Goal: Information Seeking & Learning: Learn about a topic

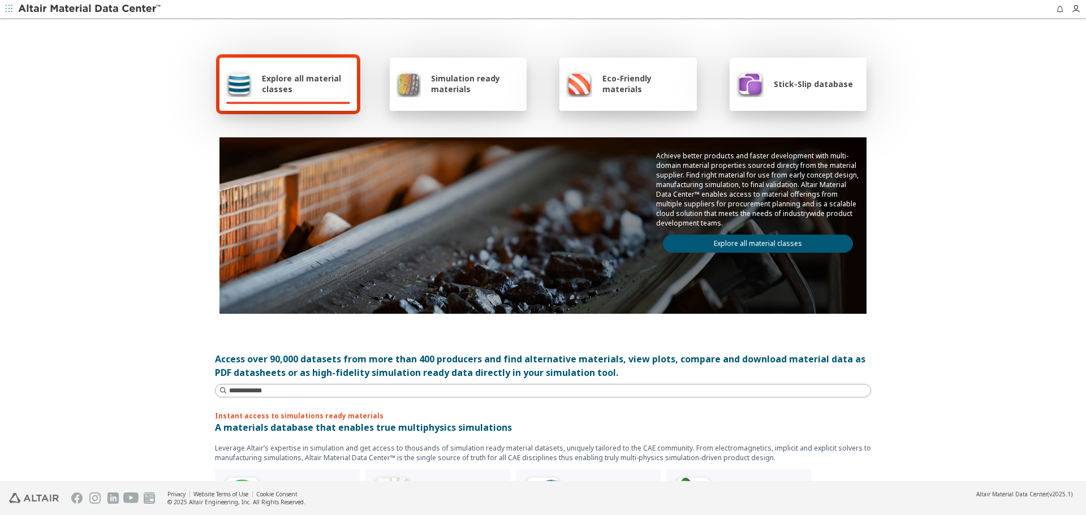
click at [779, 244] on link "Explore all material classes" at bounding box center [758, 244] width 190 height 18
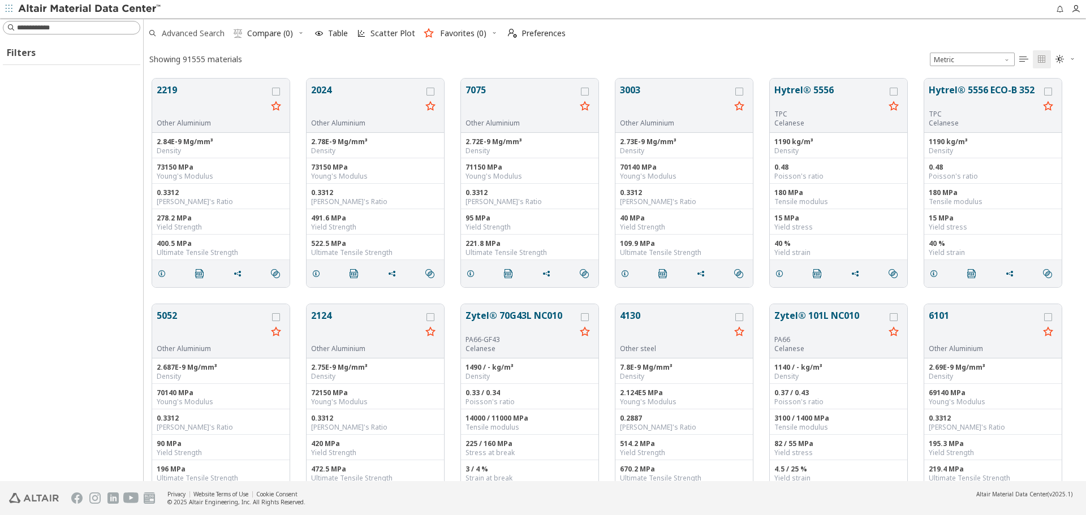
scroll to position [9, 9]
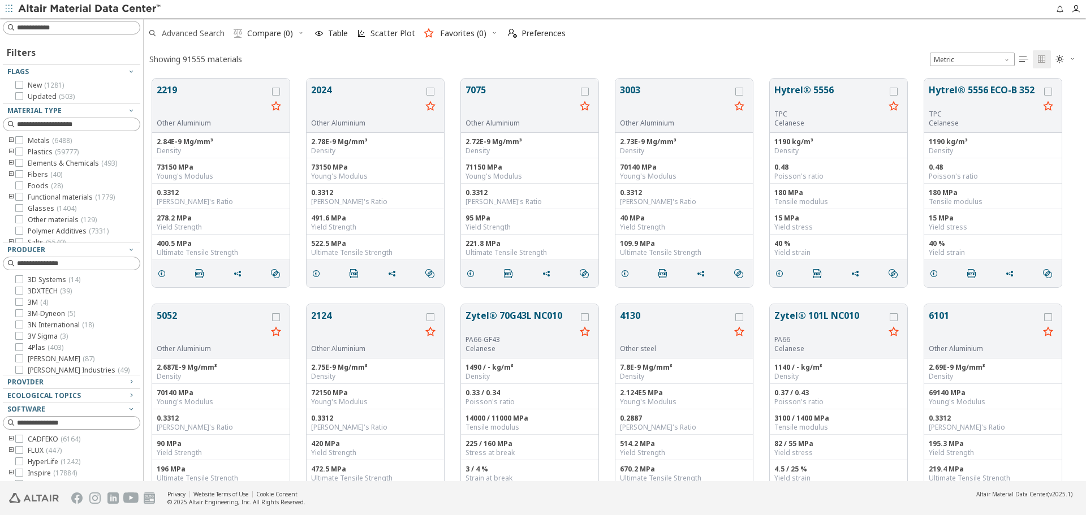
click at [213, 33] on span "Advanced Search" at bounding box center [193, 33] width 63 height 8
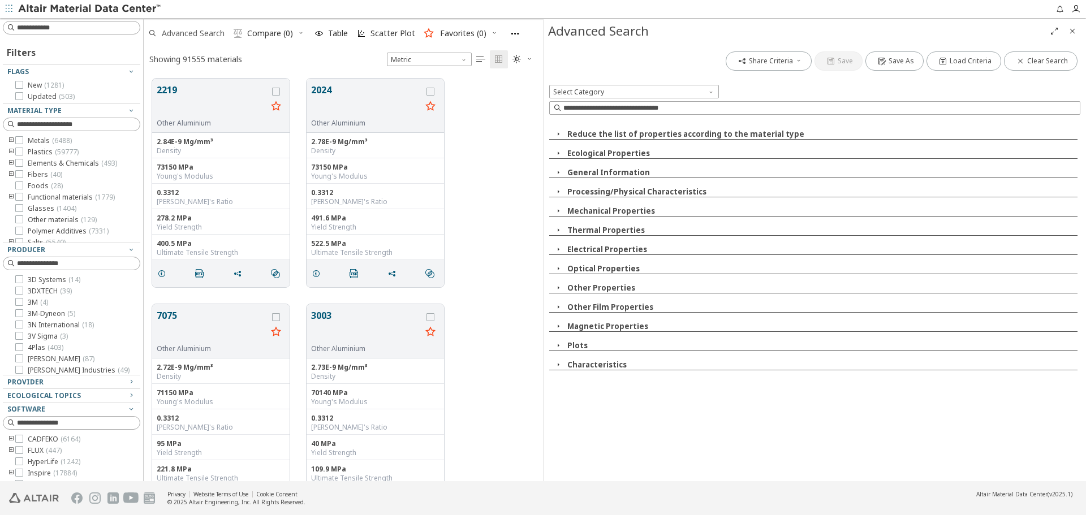
scroll to position [403, 391]
click at [970, 31] on div "Advanced Search" at bounding box center [796, 31] width 497 height 18
click at [791, 112] on input at bounding box center [821, 107] width 516 height 11
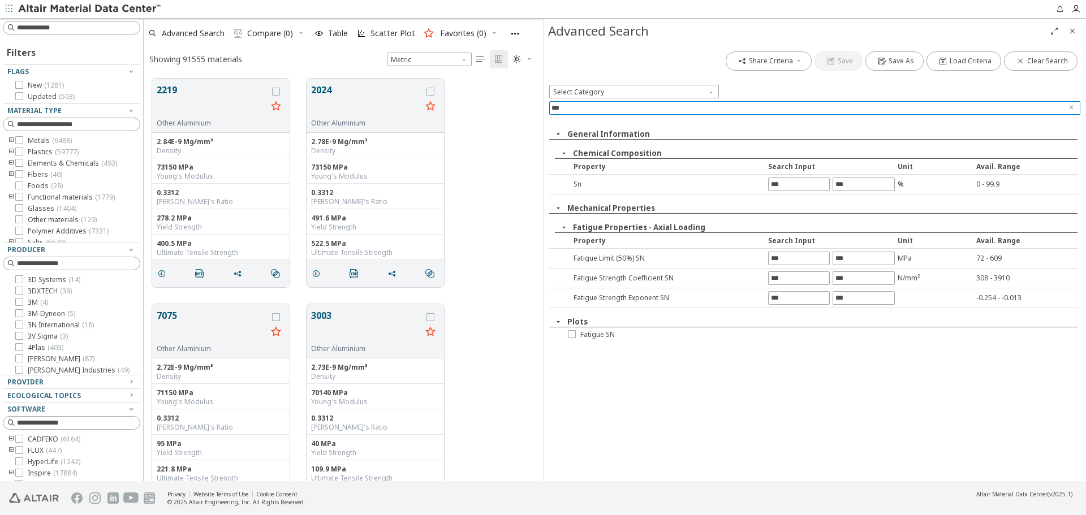
type input "**"
click at [594, 340] on div "Fatigue SN" at bounding box center [668, 334] width 238 height 15
click at [596, 336] on span "Fatigue SN" at bounding box center [597, 334] width 34 height 9
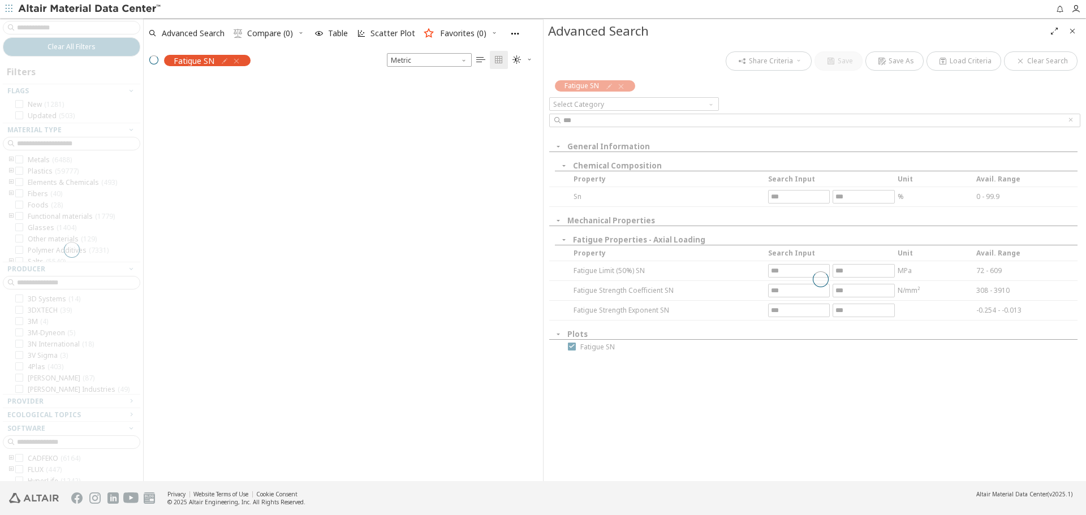
scroll to position [401, 391]
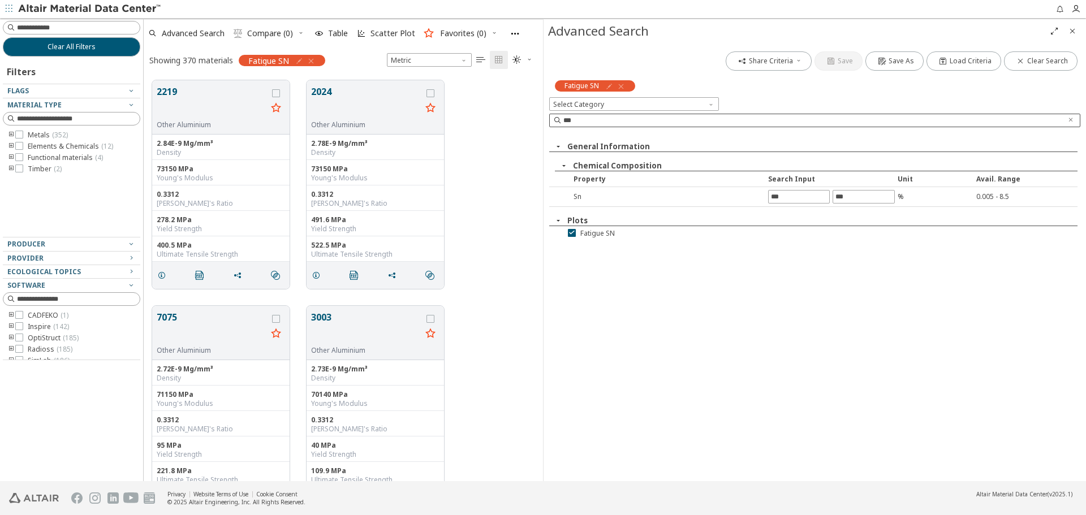
drag, startPoint x: 1074, startPoint y: 122, endPoint x: 1054, endPoint y: 120, distance: 21.0
click at [1074, 122] on span "Clear text" at bounding box center [1070, 120] width 11 height 12
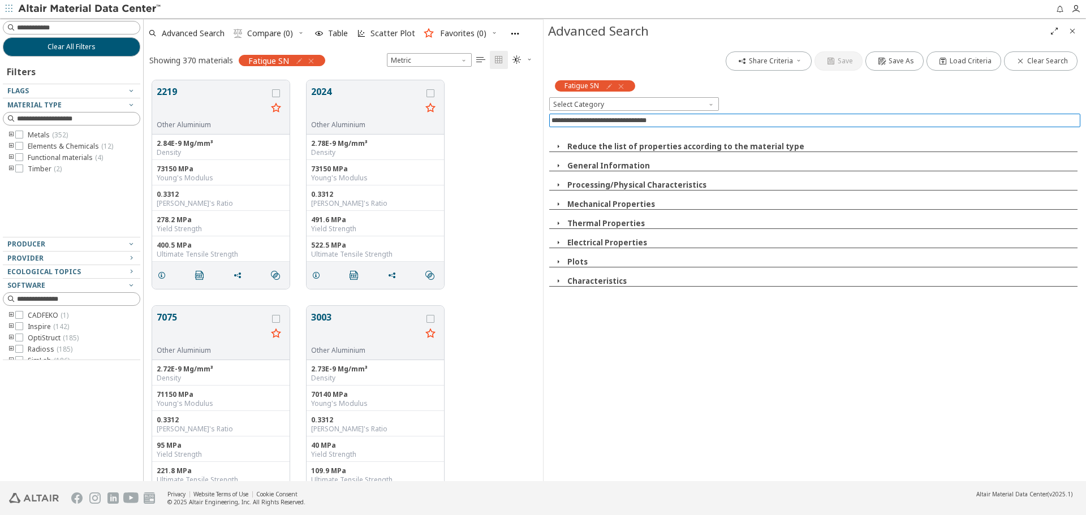
click at [312, 62] on icon "button" at bounding box center [310, 61] width 9 height 9
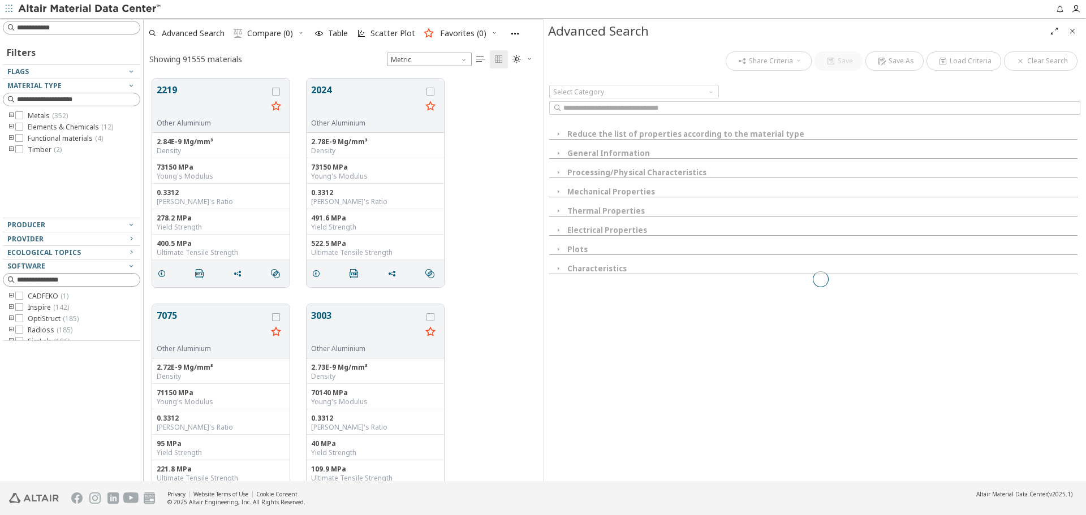
scroll to position [403, 391]
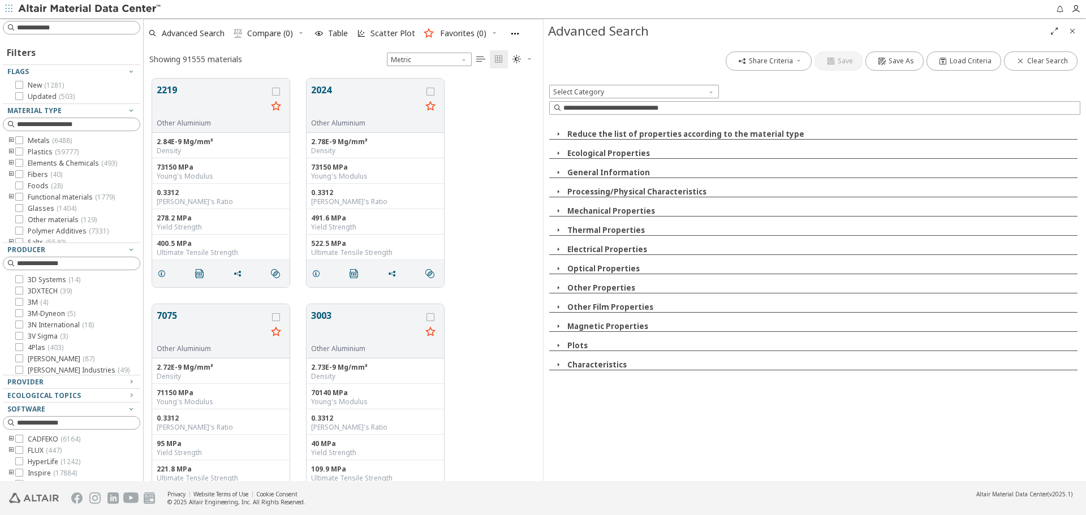
click at [1072, 31] on icon "Close" at bounding box center [1072, 31] width 9 height 9
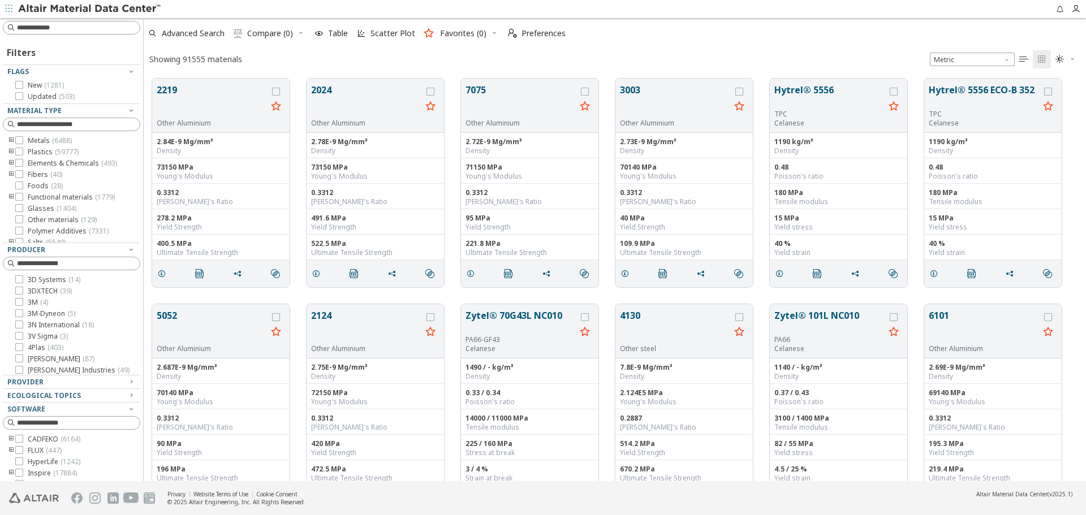
scroll to position [403, 934]
